Goal: Navigation & Orientation: Go to known website

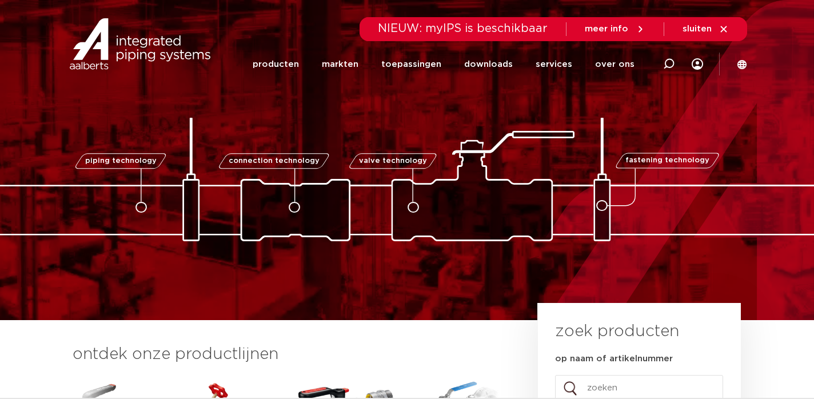
click at [745, 67] on icon at bounding box center [742, 63] width 9 height 9
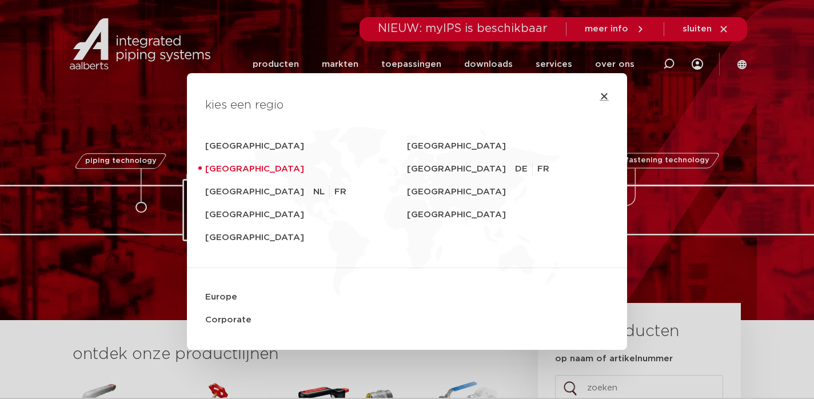
click at [606, 96] on icon "Close" at bounding box center [604, 96] width 9 height 9
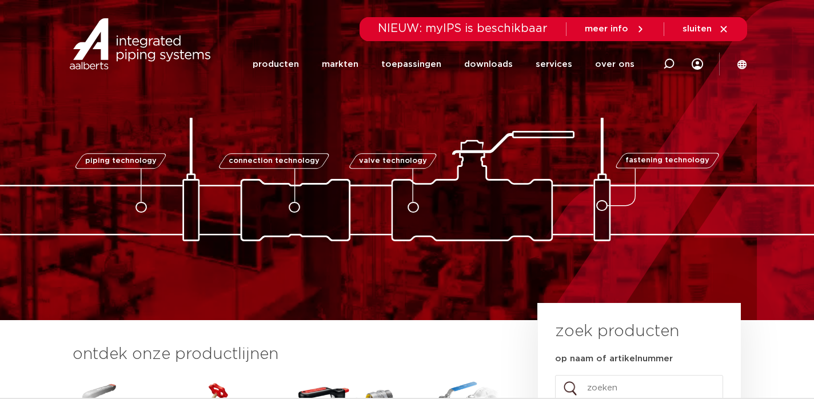
click at [745, 69] on icon at bounding box center [742, 64] width 10 height 10
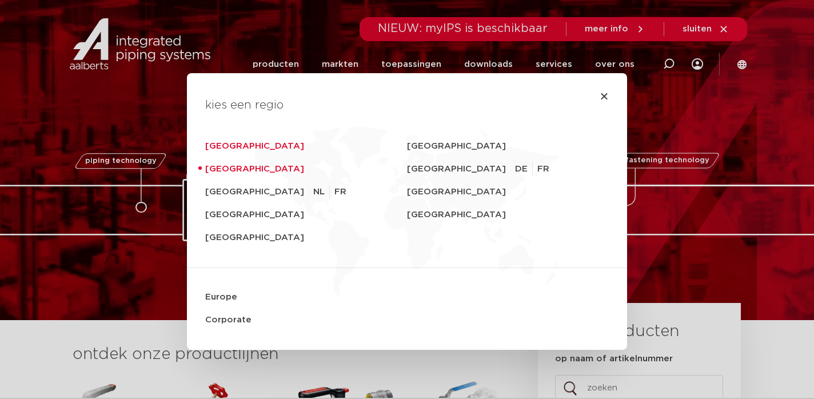
click at [219, 148] on link "[GEOGRAPHIC_DATA]" at bounding box center [306, 146] width 202 height 23
